Goal: Task Accomplishment & Management: Manage account settings

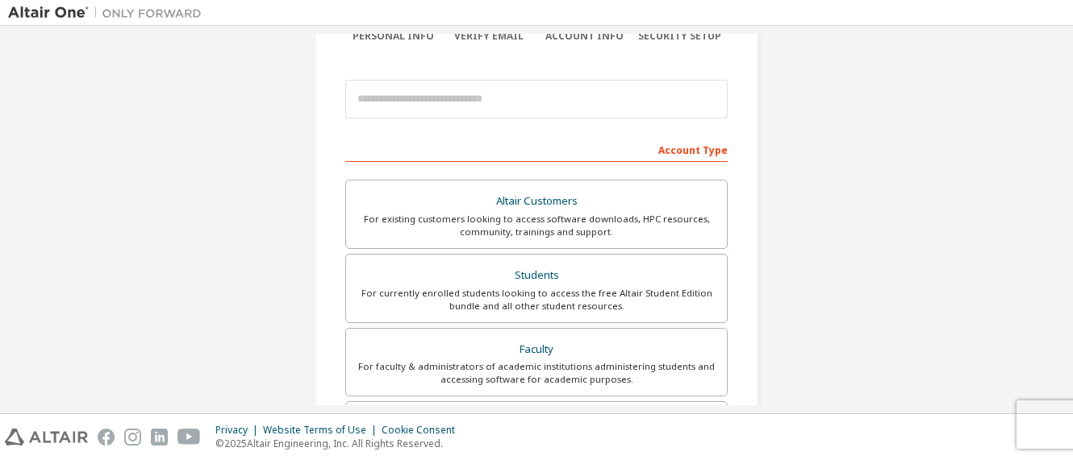
scroll to position [79, 0]
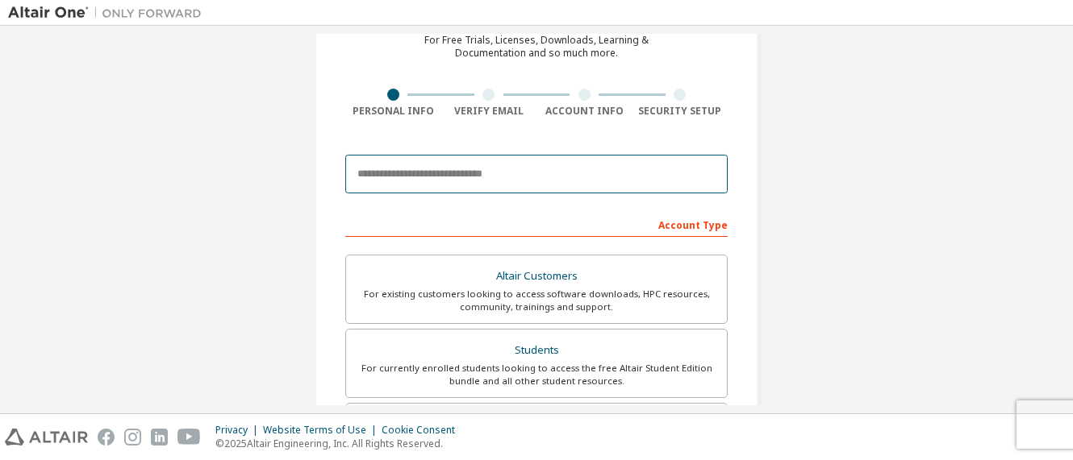
drag, startPoint x: 458, startPoint y: 171, endPoint x: 473, endPoint y: 168, distance: 15.7
click at [458, 171] on input "email" at bounding box center [536, 174] width 382 height 39
click at [485, 172] on input "email" at bounding box center [536, 174] width 382 height 39
type input "**********"
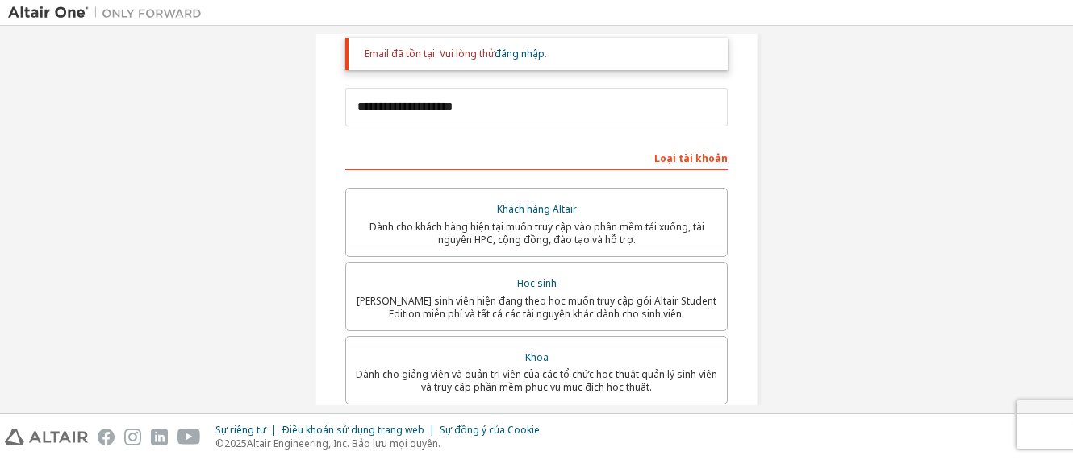
scroll to position [242, 0]
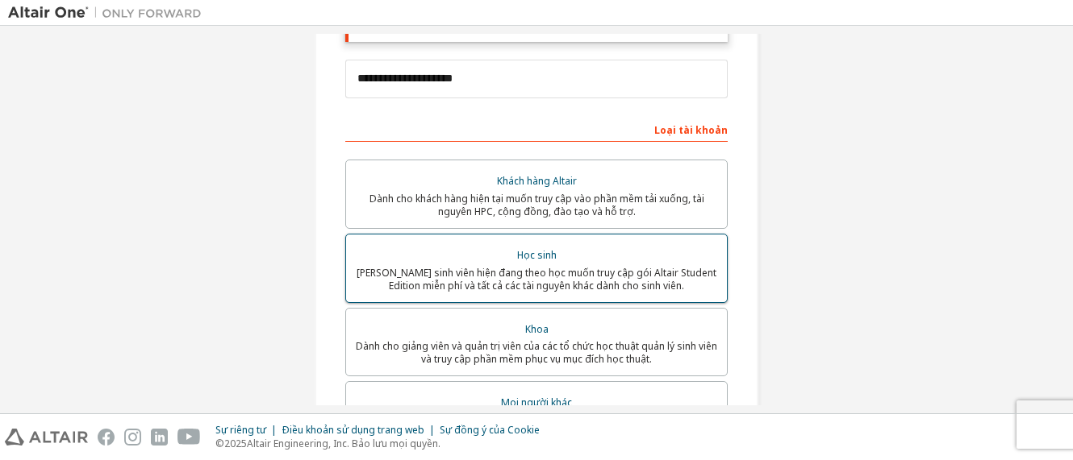
click at [517, 252] on font "Học sinh" at bounding box center [537, 255] width 40 height 14
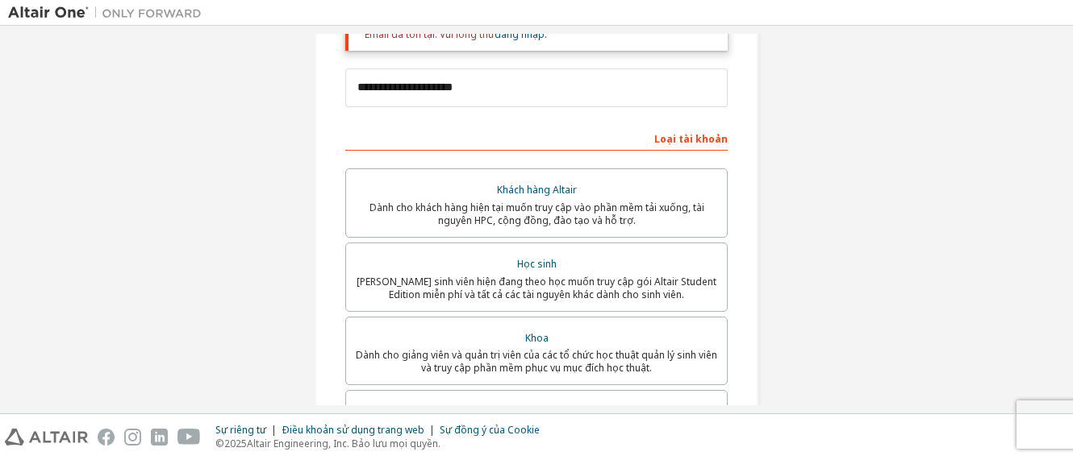
scroll to position [228, 0]
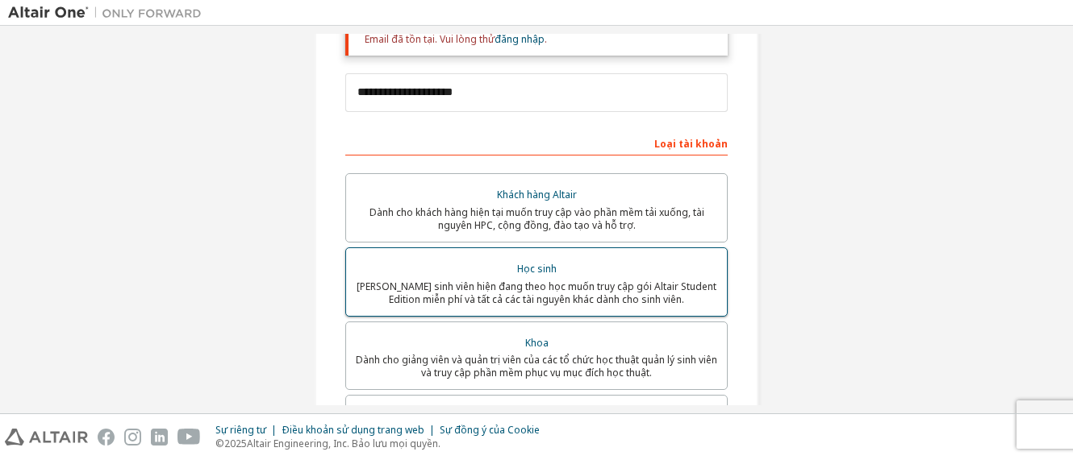
click at [531, 269] on font "Học sinh" at bounding box center [537, 269] width 40 height 14
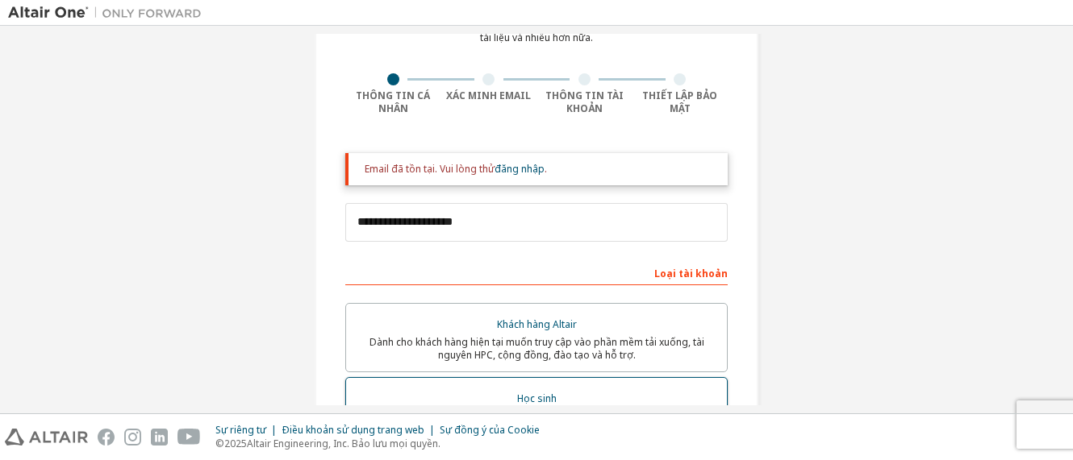
scroll to position [0, 0]
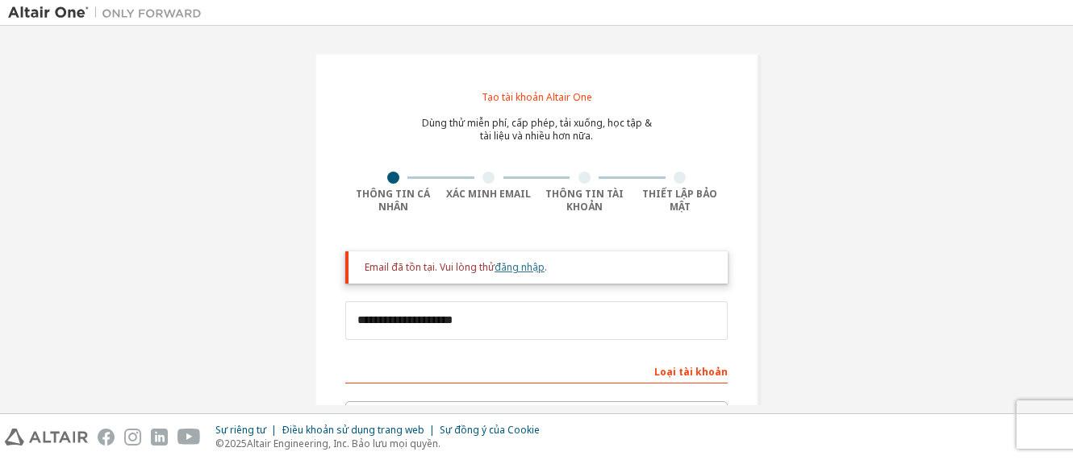
click at [522, 269] on font "đăng nhập" at bounding box center [519, 267] width 50 height 14
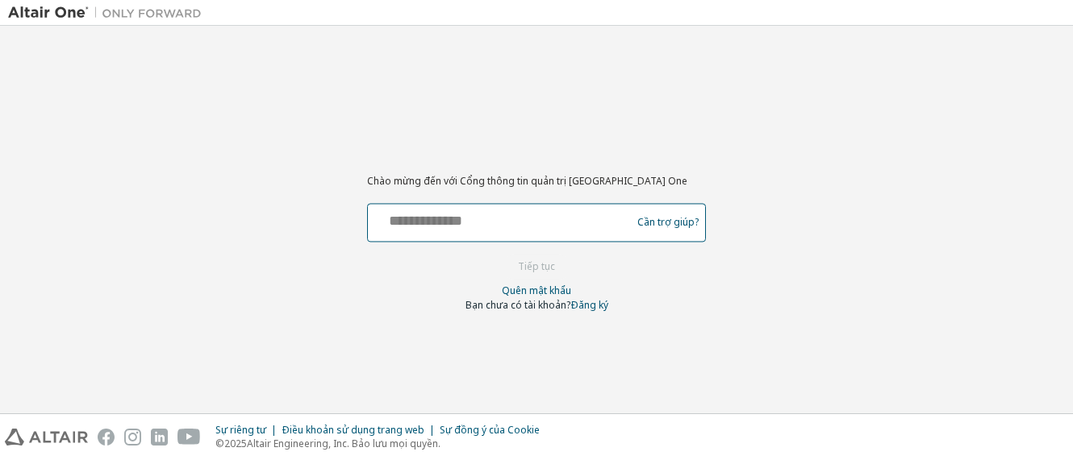
drag, startPoint x: 481, startPoint y: 229, endPoint x: 755, endPoint y: 247, distance: 274.8
click at [481, 229] on input "text" at bounding box center [501, 218] width 255 height 23
type input "**********"
click at [681, 223] on font "Cần trợ giúp?" at bounding box center [667, 223] width 61 height 14
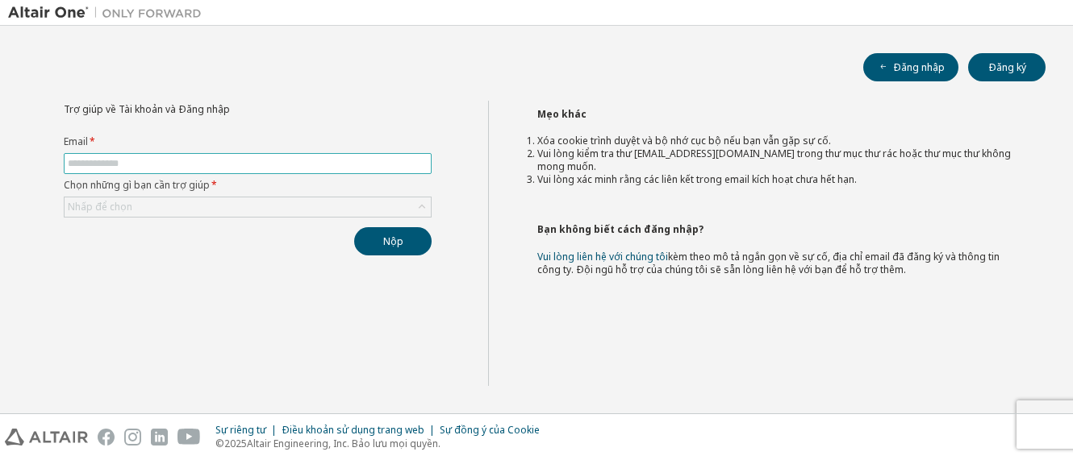
click at [222, 157] on input "text" at bounding box center [248, 163] width 360 height 13
type input "**"
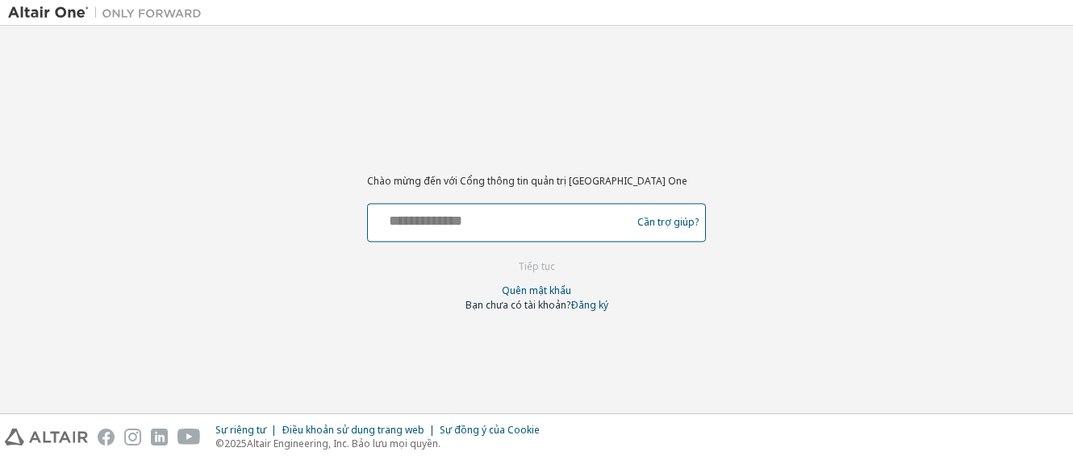
click at [473, 228] on input "text" at bounding box center [501, 218] width 255 height 23
type input "**********"
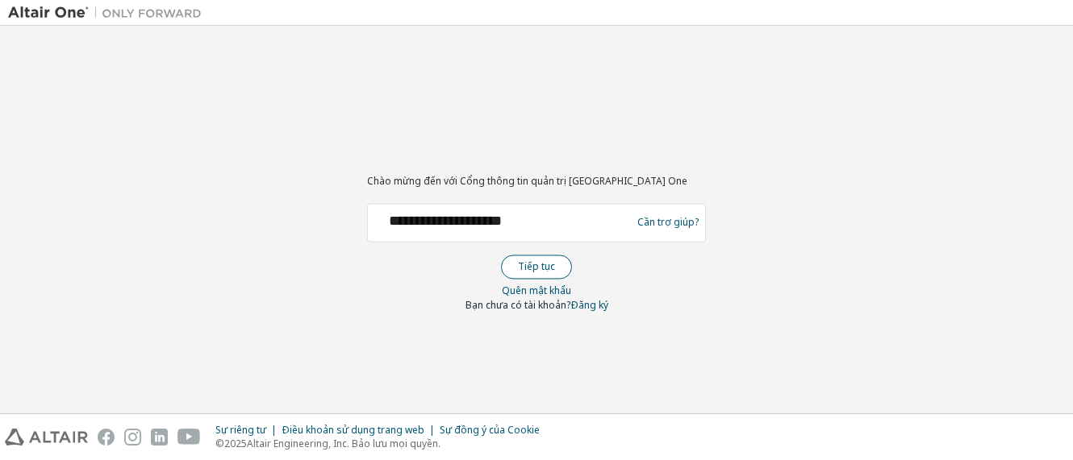
click at [535, 269] on font "Tiếp tục" at bounding box center [536, 267] width 37 height 14
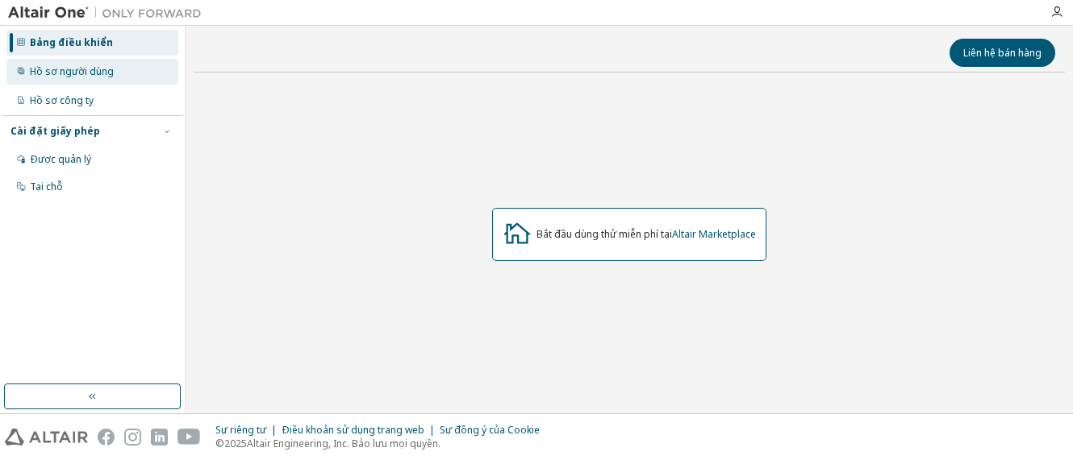
click at [53, 77] on font "Hồ sơ người dùng" at bounding box center [72, 72] width 84 height 14
click at [111, 74] on font "Hồ sơ người dùng" at bounding box center [72, 72] width 84 height 14
drag, startPoint x: 121, startPoint y: 73, endPoint x: 113, endPoint y: 75, distance: 8.4
click at [121, 73] on div "Hồ sơ người dùng" at bounding box center [92, 72] width 172 height 26
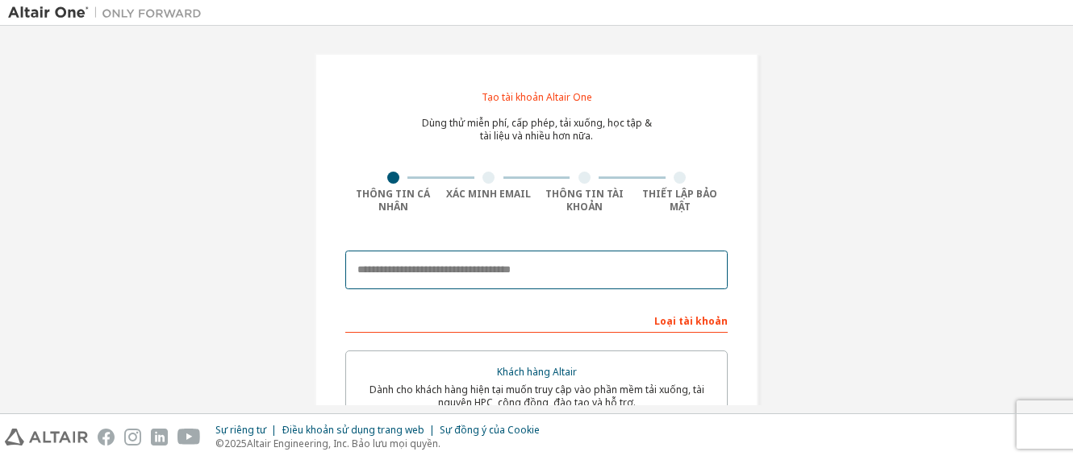
click at [502, 271] on input "email" at bounding box center [536, 270] width 382 height 39
type input "**********"
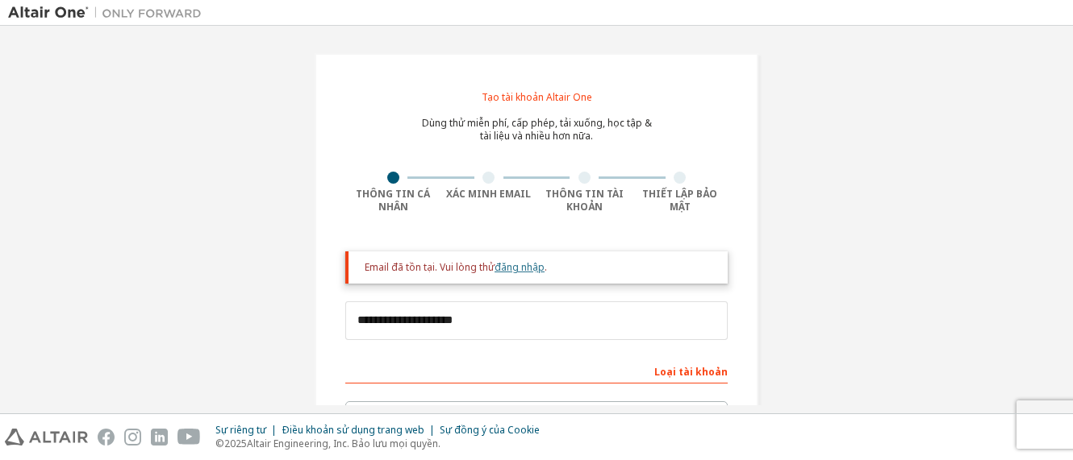
click at [509, 260] on font "đăng nhập" at bounding box center [519, 267] width 50 height 14
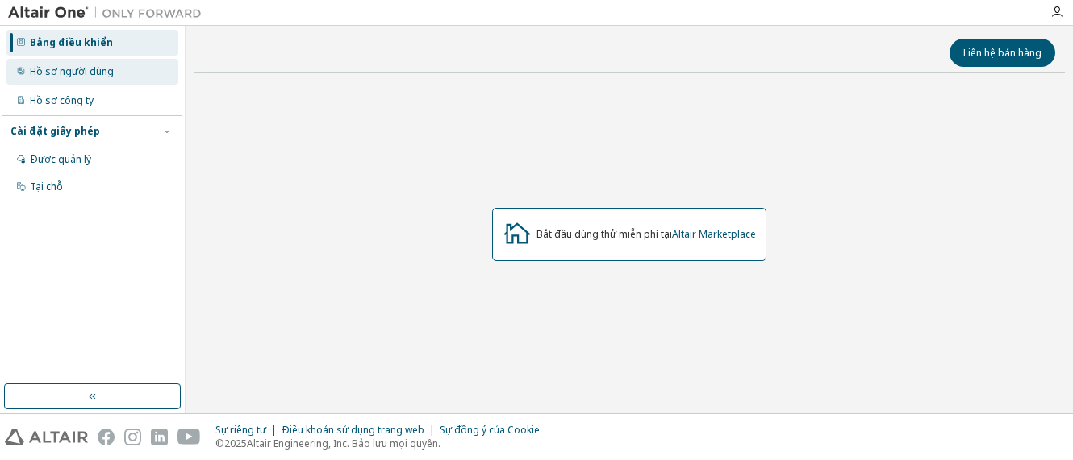
click at [123, 63] on div "Hồ sơ người dùng" at bounding box center [92, 72] width 172 height 26
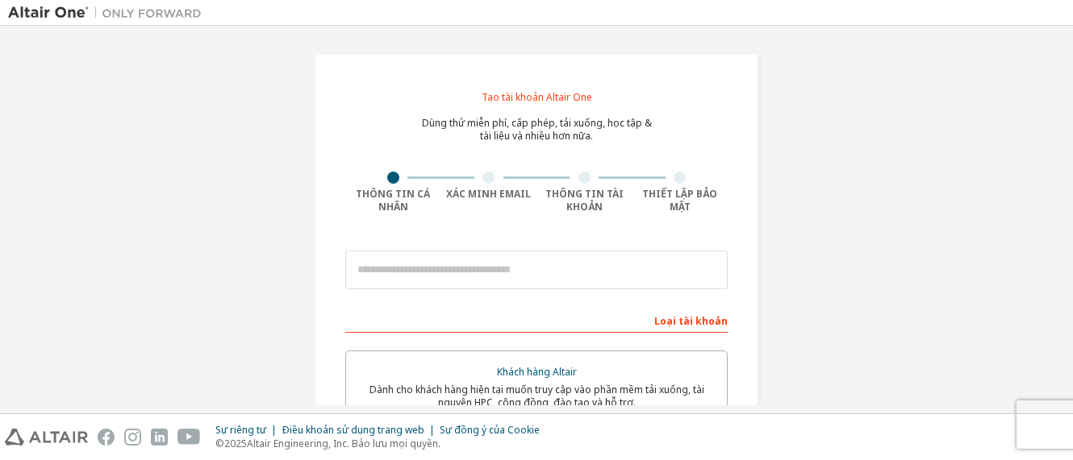
click at [56, 9] on img at bounding box center [109, 13] width 202 height 16
drag, startPoint x: 57, startPoint y: 9, endPoint x: 337, endPoint y: 32, distance: 280.8
click at [337, 32] on div "Tạo tài khoản Altair One Dùng thử miễn phí, cấp phép, tải xuống, học tập & tài …" at bounding box center [536, 220] width 1073 height 388
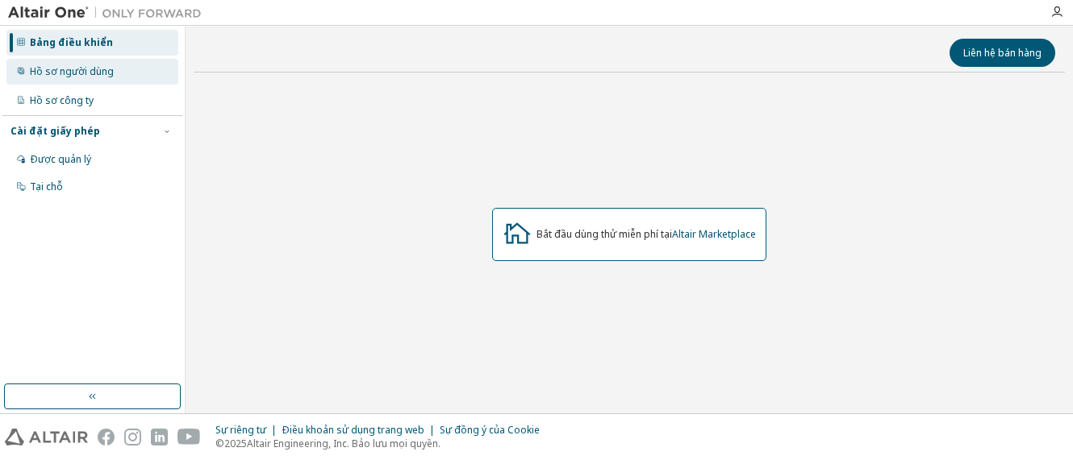
click at [72, 71] on font "Hồ sơ người dùng" at bounding box center [72, 72] width 84 height 14
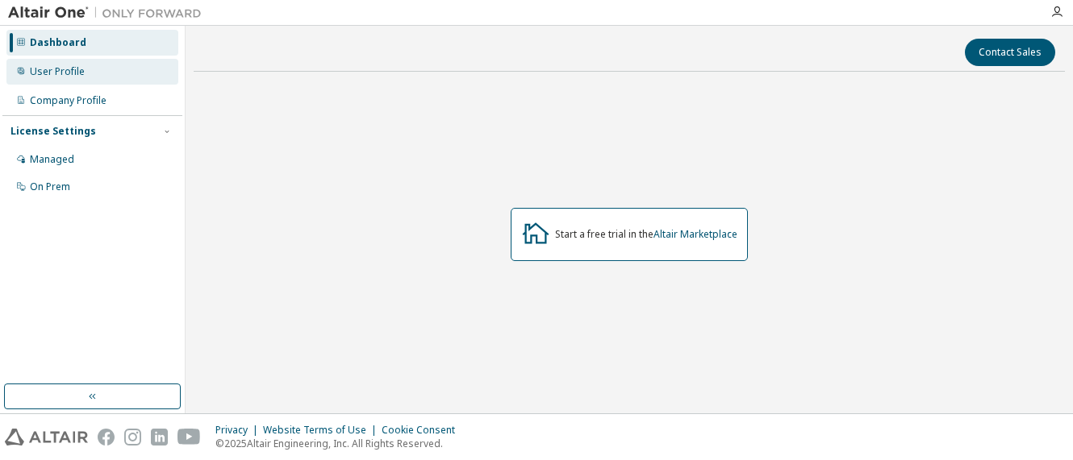
click at [58, 84] on div "User Profile" at bounding box center [92, 72] width 172 height 26
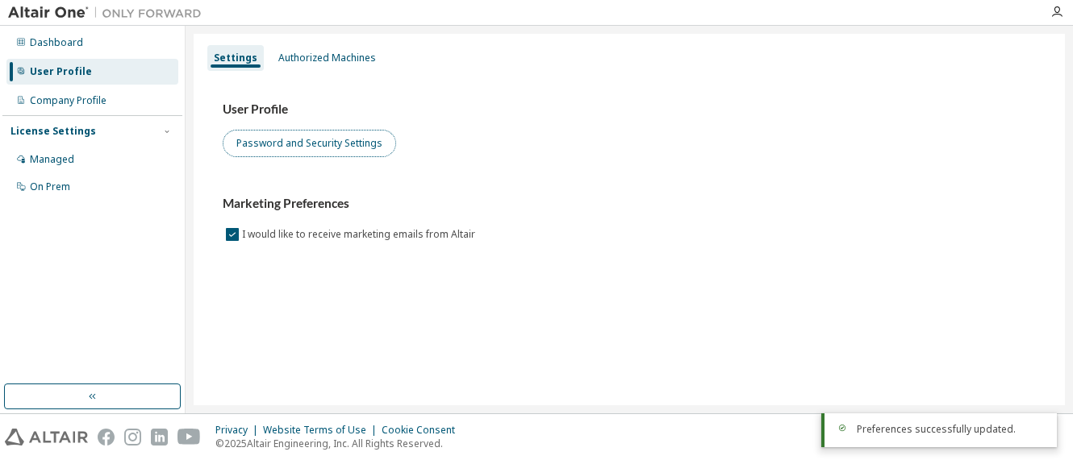
click at [306, 137] on button "Password and Security Settings" at bounding box center [309, 143] width 173 height 27
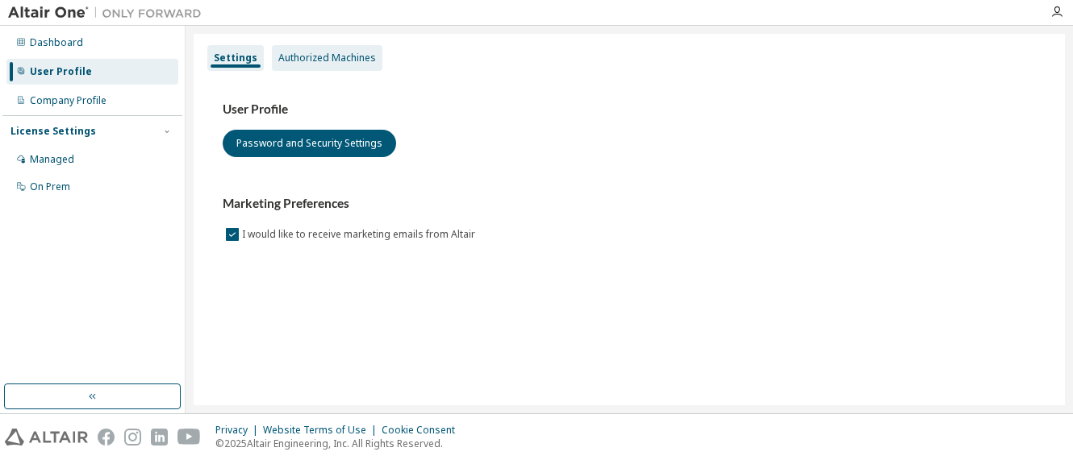
click at [334, 54] on div "Authorized Machines" at bounding box center [327, 58] width 98 height 13
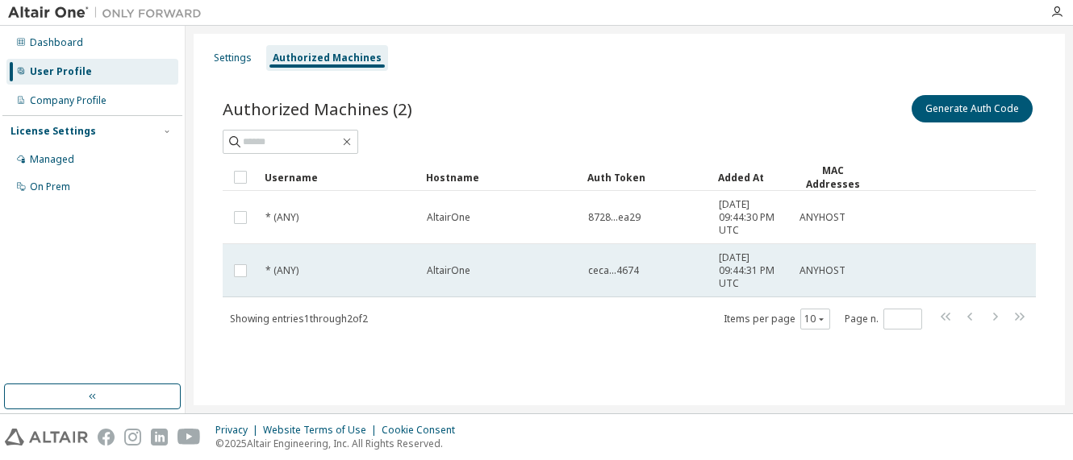
click at [609, 285] on td "ceca...4674" at bounding box center [646, 270] width 131 height 53
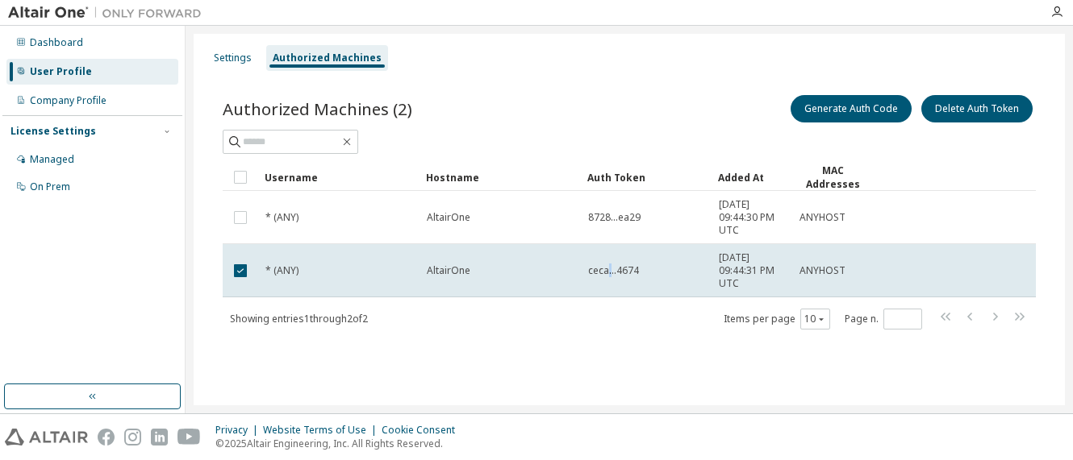
click at [609, 285] on td "ceca...4674" at bounding box center [646, 270] width 131 height 53
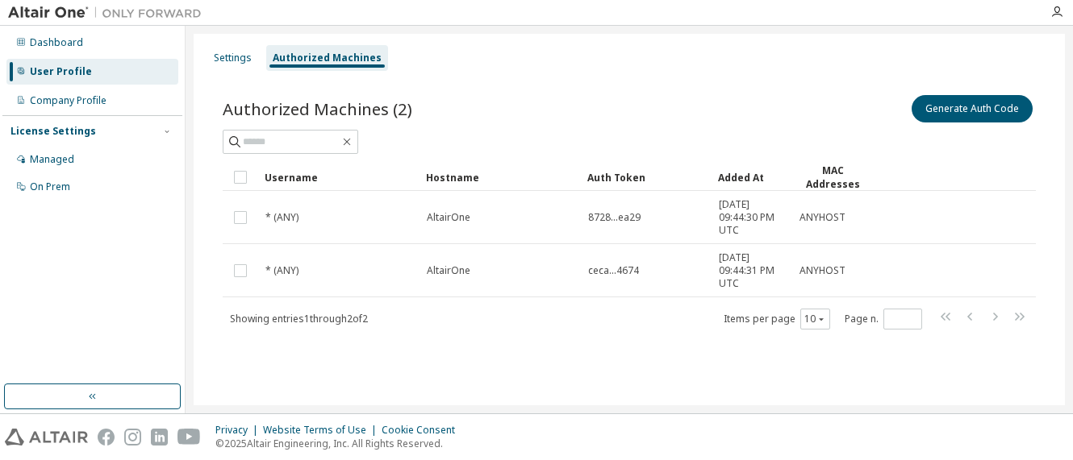
click at [609, 285] on td "ceca...4674" at bounding box center [646, 270] width 131 height 53
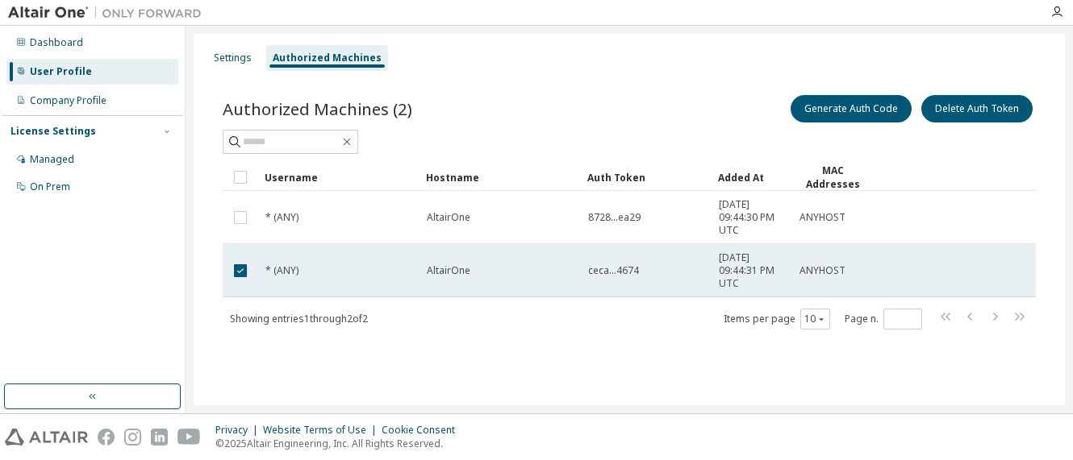
click at [609, 288] on td "ceca...4674" at bounding box center [646, 270] width 131 height 53
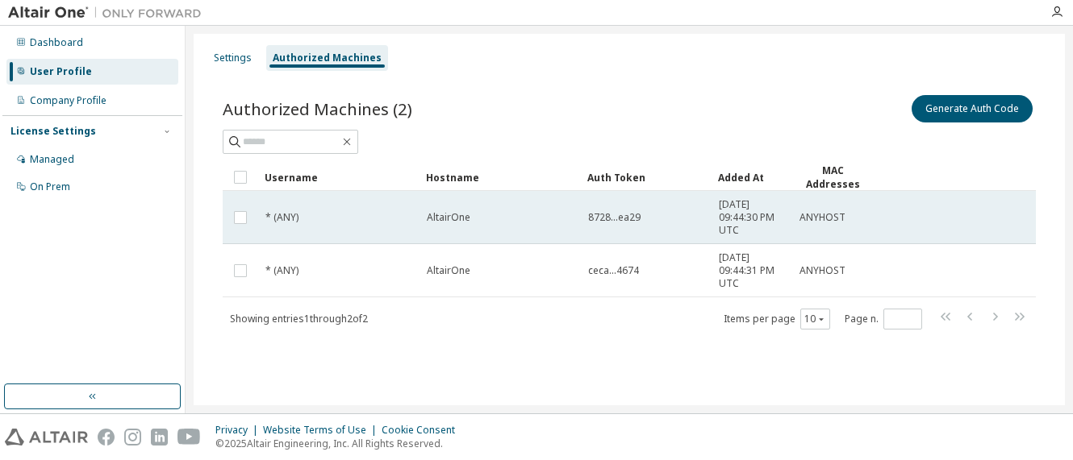
click at [327, 199] on td "* (ANY)" at bounding box center [338, 217] width 161 height 53
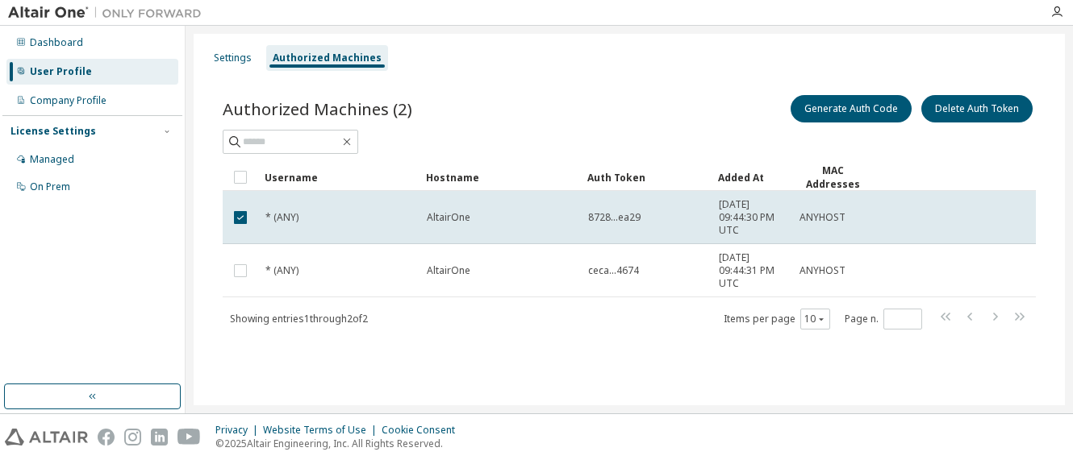
click at [327, 199] on td "* (ANY)" at bounding box center [338, 217] width 161 height 53
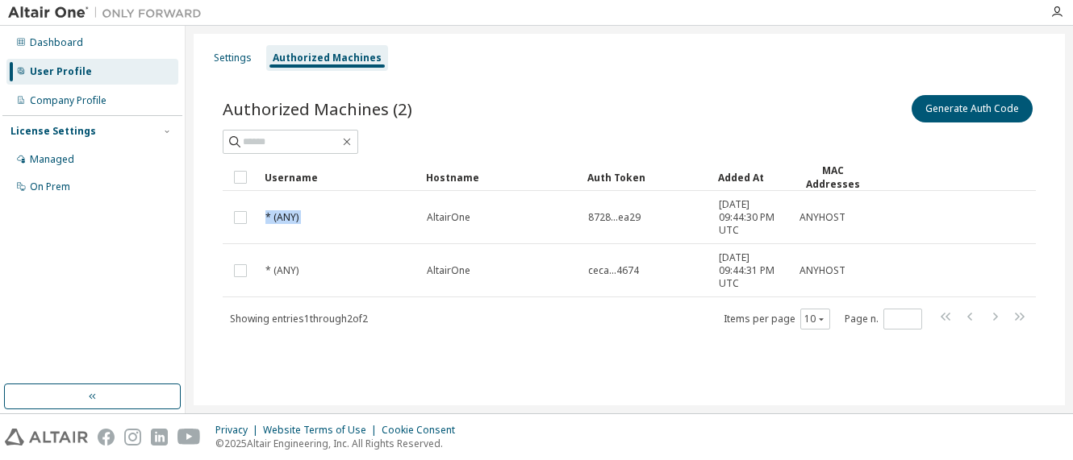
click at [327, 199] on td "* (ANY)" at bounding box center [338, 217] width 161 height 53
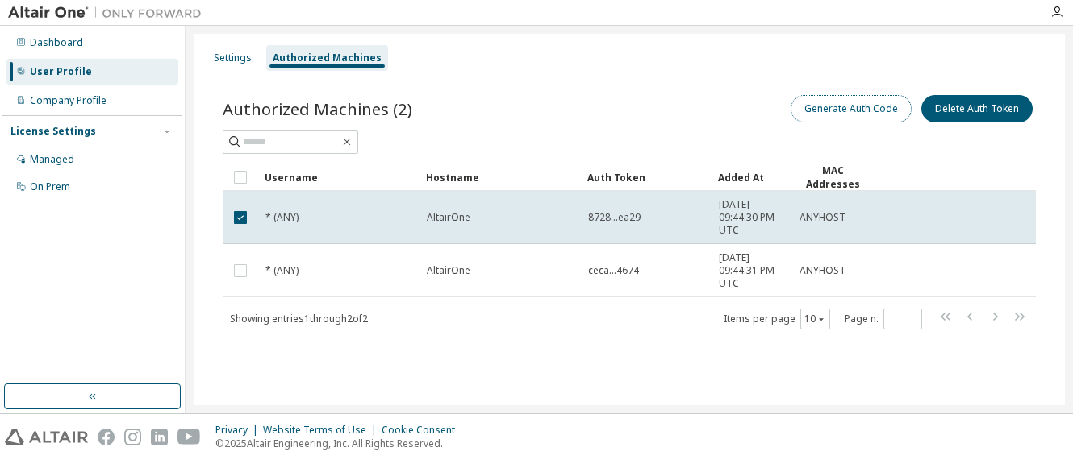
click at [876, 107] on button "Generate Auth Code" at bounding box center [850, 108] width 121 height 27
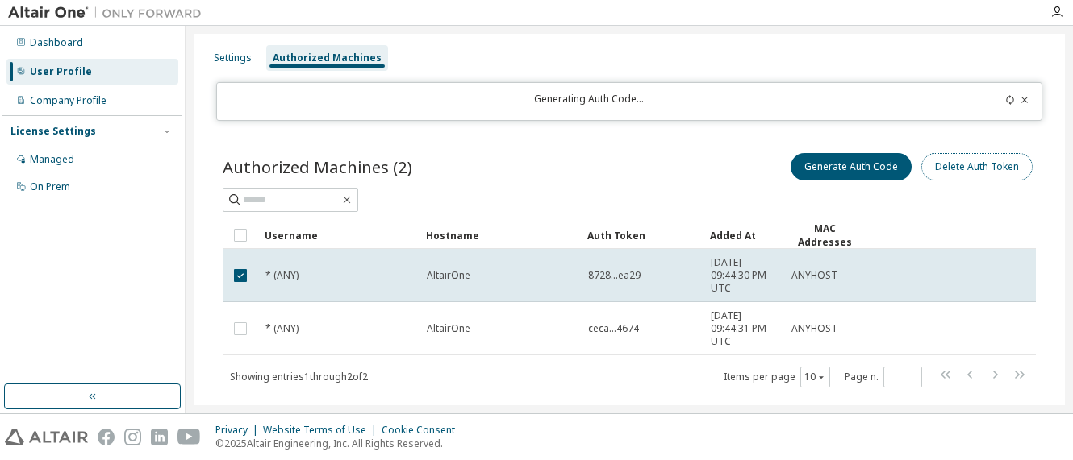
click at [1000, 177] on button "Delete Auth Token" at bounding box center [976, 166] width 111 height 27
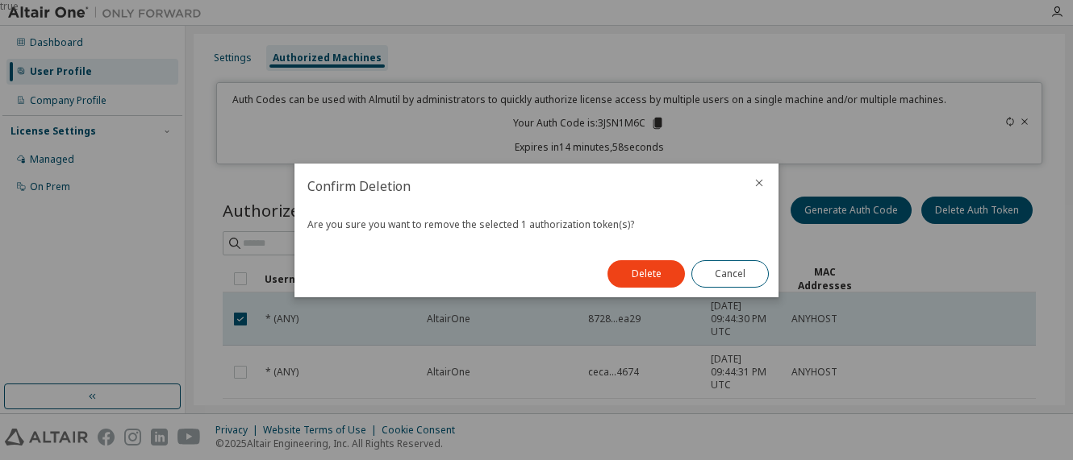
click at [753, 181] on icon "close" at bounding box center [758, 183] width 13 height 13
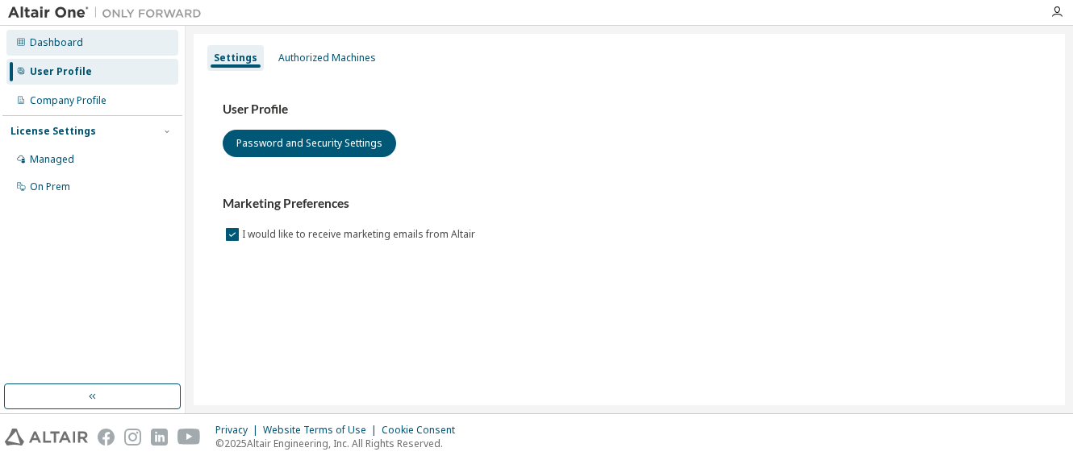
drag, startPoint x: 20, startPoint y: 48, endPoint x: 28, endPoint y: 45, distance: 8.7
click at [26, 47] on div "Dashboard" at bounding box center [92, 43] width 172 height 26
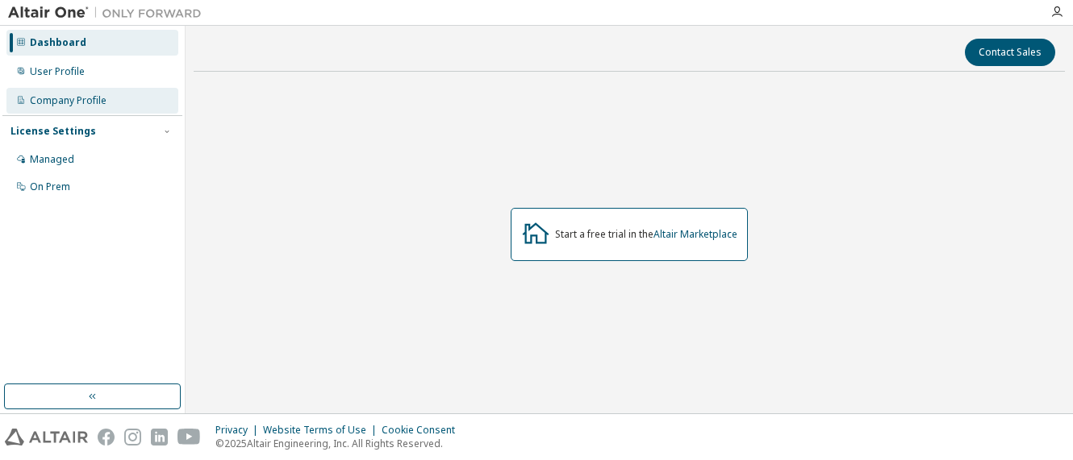
click at [43, 106] on div "Company Profile" at bounding box center [68, 100] width 77 height 13
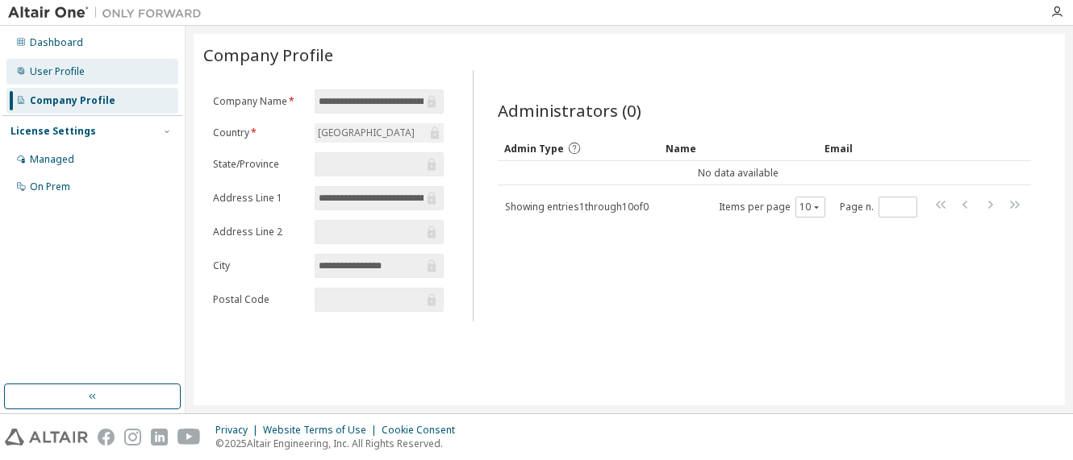
click at [99, 72] on div "User Profile" at bounding box center [92, 72] width 172 height 26
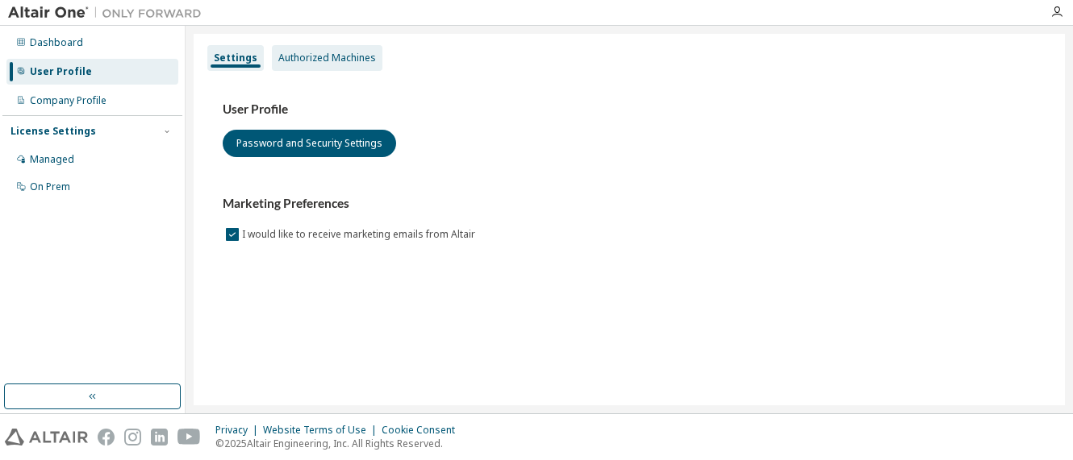
click at [325, 59] on div "Authorized Machines" at bounding box center [327, 58] width 98 height 13
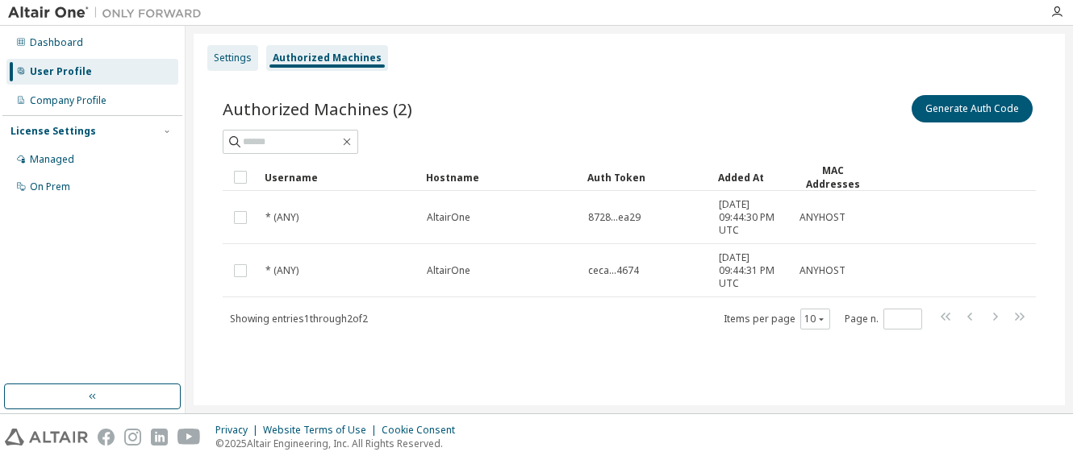
click at [238, 59] on div "Settings" at bounding box center [233, 58] width 38 height 13
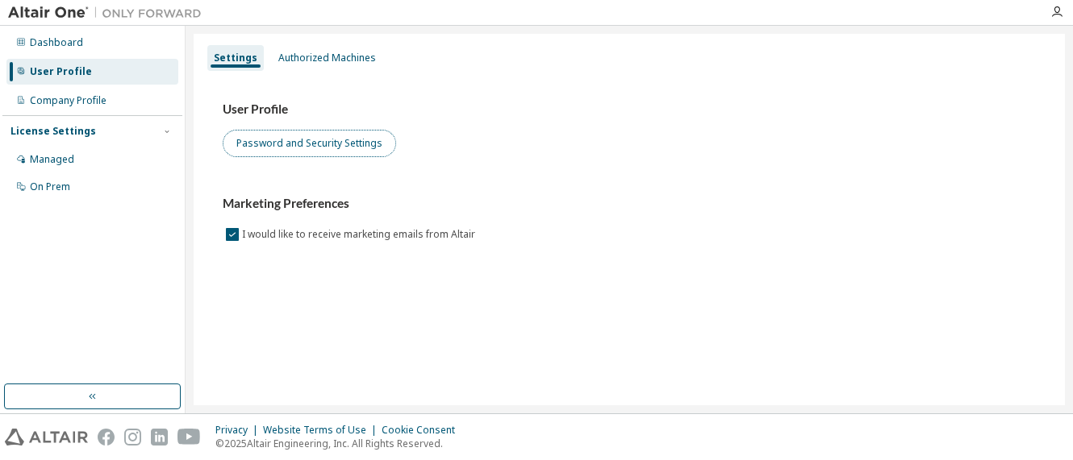
click at [273, 152] on button "Password and Security Settings" at bounding box center [309, 143] width 173 height 27
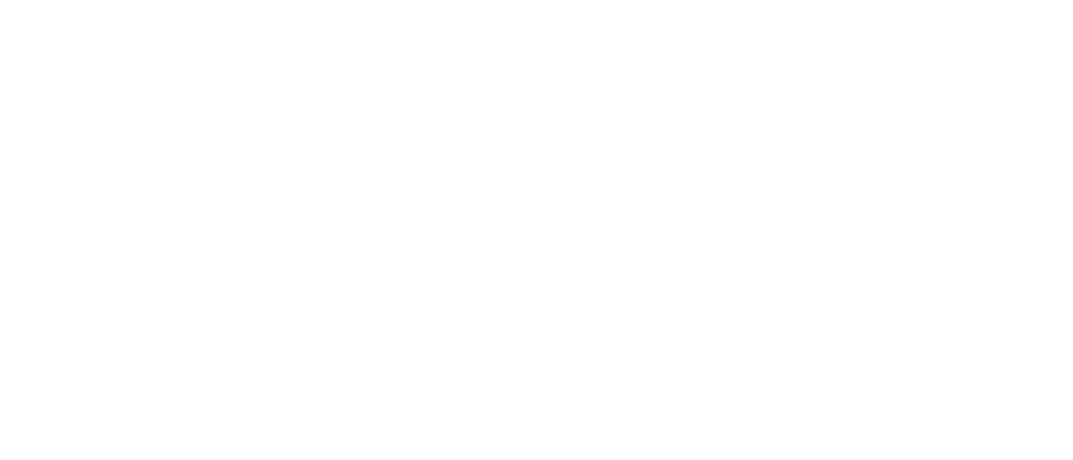
click at [591, 156] on div at bounding box center [536, 230] width 1073 height 460
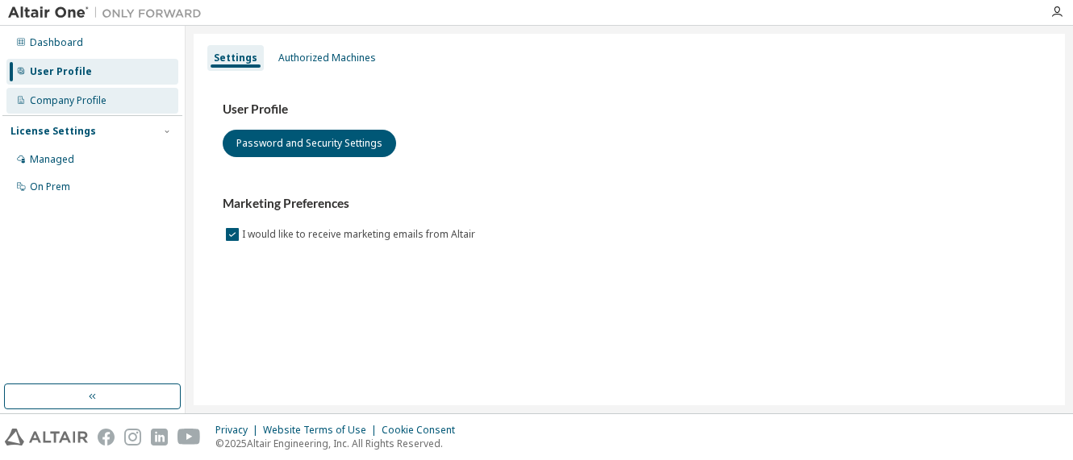
click at [118, 102] on div "Company Profile" at bounding box center [92, 101] width 172 height 26
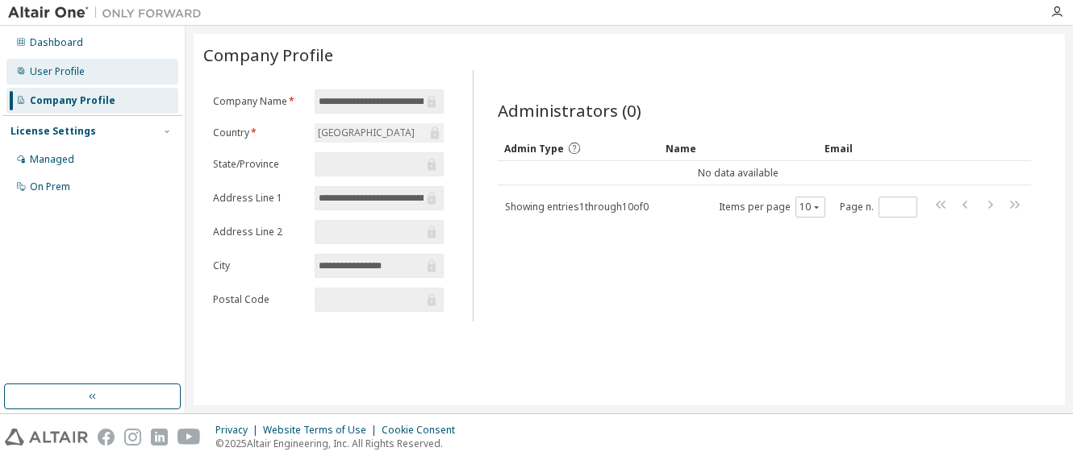
click at [122, 81] on div "User Profile" at bounding box center [92, 72] width 172 height 26
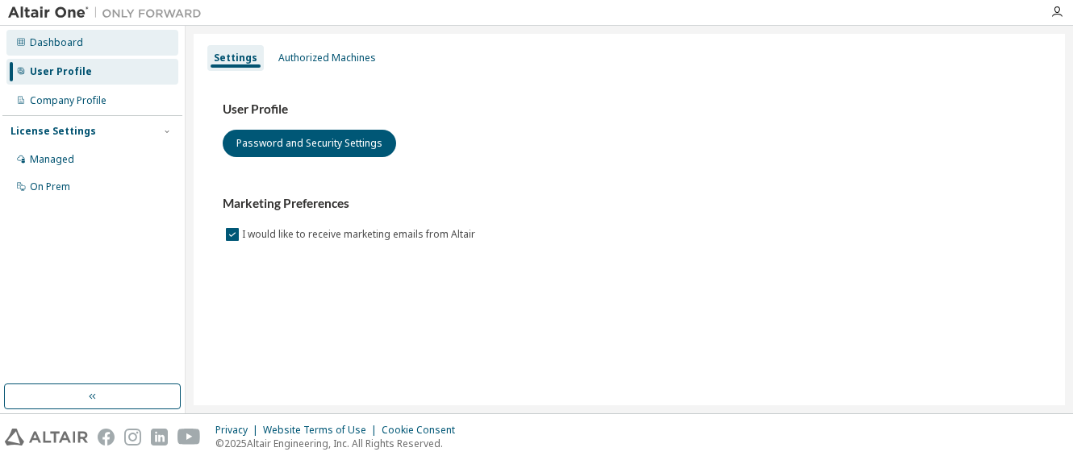
click at [127, 52] on div "Dashboard" at bounding box center [92, 43] width 172 height 26
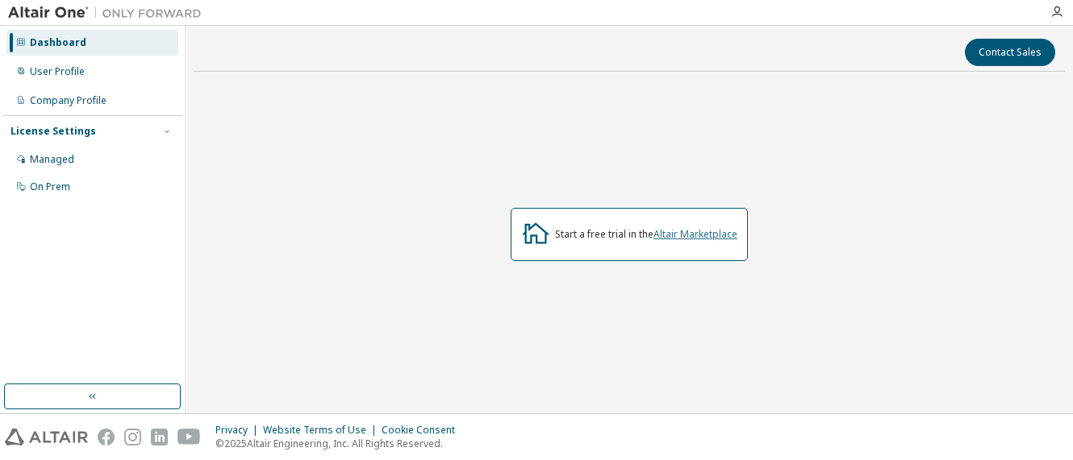
click at [672, 232] on link "Altair Marketplace" at bounding box center [695, 234] width 84 height 14
